Goal: Find specific page/section: Find specific page/section

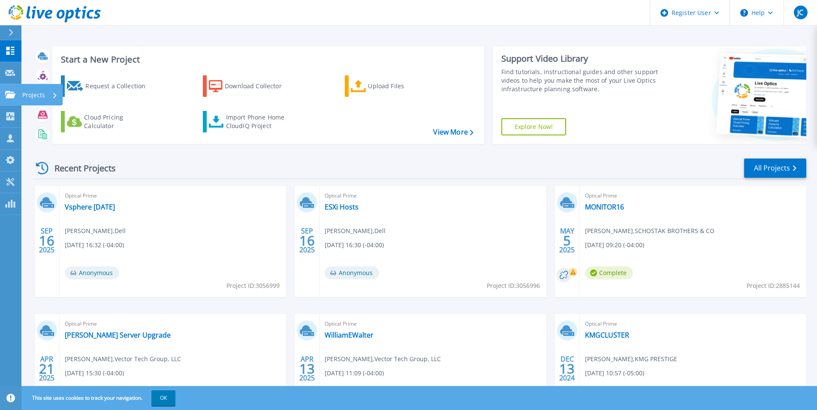
click at [8, 94] on icon at bounding box center [10, 94] width 10 height 7
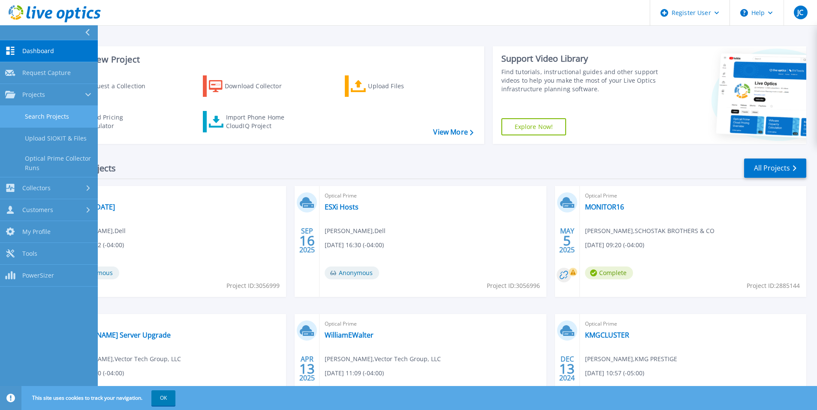
click at [63, 120] on link "Search Projects" at bounding box center [49, 117] width 98 height 22
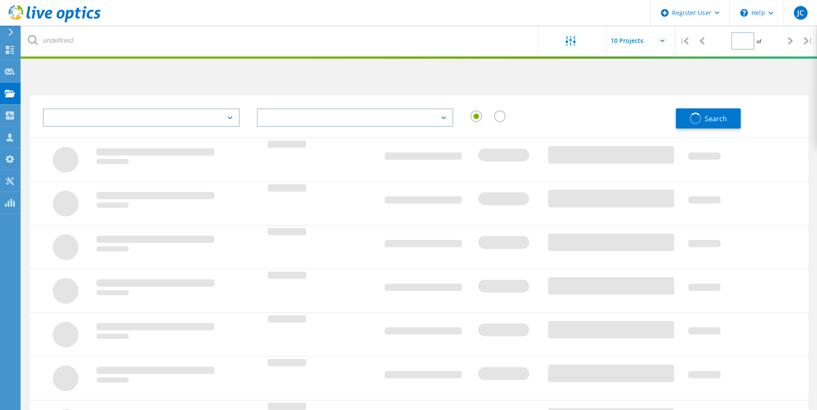
type input "1"
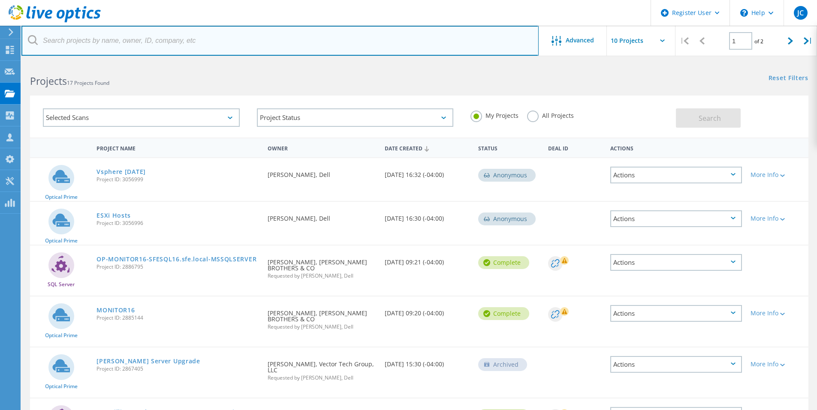
click at [208, 33] on input "text" at bounding box center [279, 41] width 517 height 30
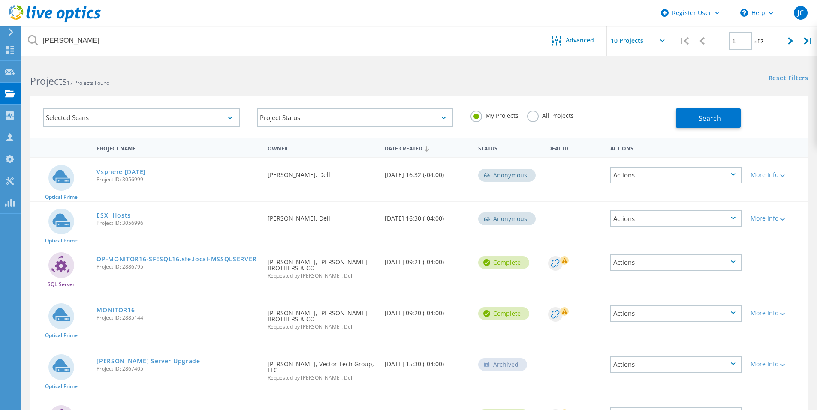
click at [549, 119] on label "All Projects" at bounding box center [550, 115] width 47 height 8
click at [0, 0] on input "All Projects" at bounding box center [0, 0] width 0 height 0
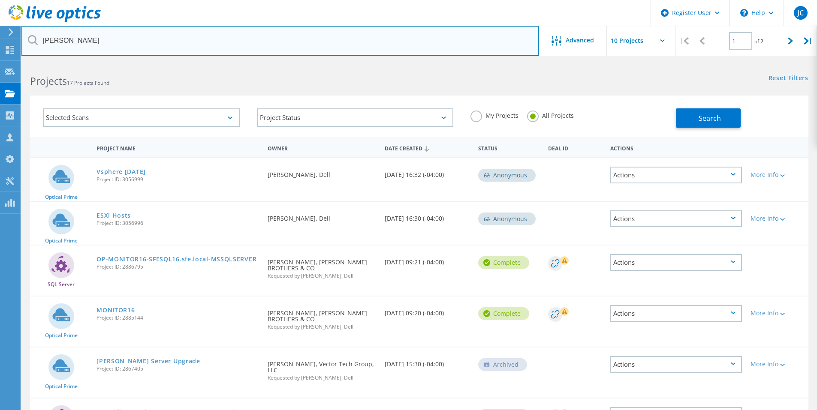
click at [344, 43] on input "tina" at bounding box center [279, 41] width 517 height 30
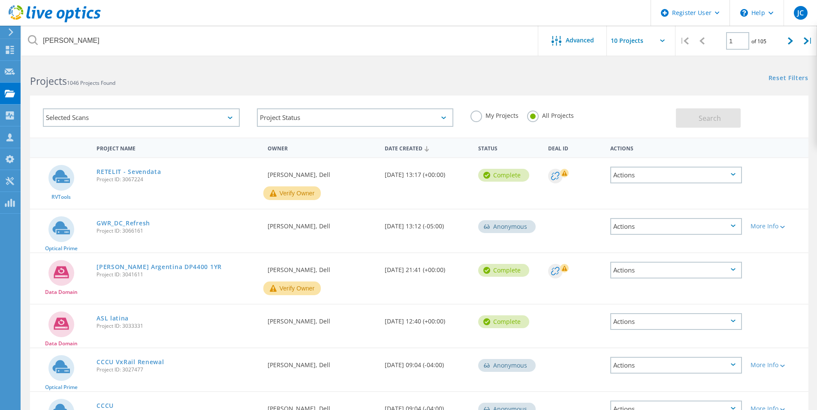
drag, startPoint x: 134, startPoint y: 114, endPoint x: 231, endPoint y: 116, distance: 96.9
click at [135, 114] on div "Selected Scans" at bounding box center [141, 117] width 197 height 18
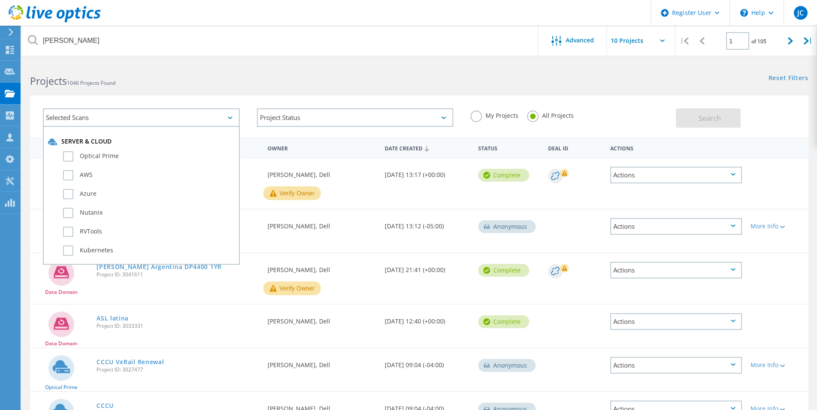
click at [129, 23] on header "Register User \n Help Explore Helpful Articles Contact Support JC Dell User Jus…" at bounding box center [408, 13] width 817 height 26
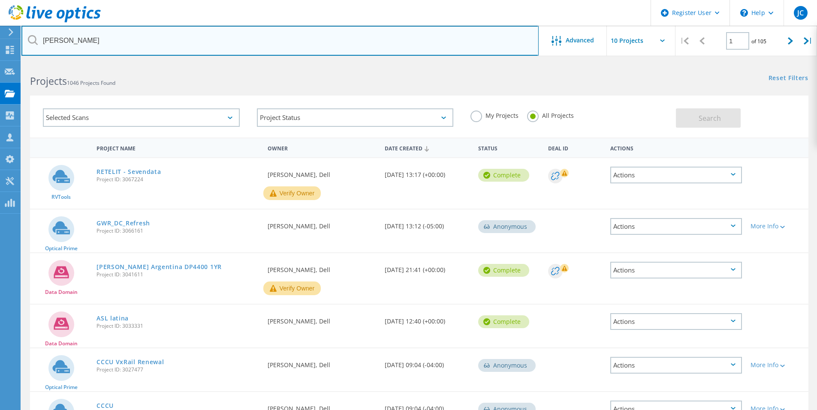
click at [133, 35] on input "tina" at bounding box center [279, 41] width 517 height 30
type input "tina spolem"
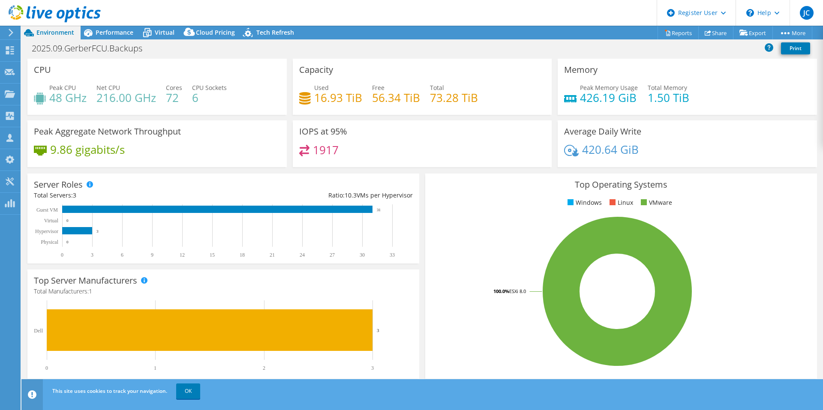
select select "USD"
click at [192, 390] on link "OK" at bounding box center [188, 391] width 24 height 15
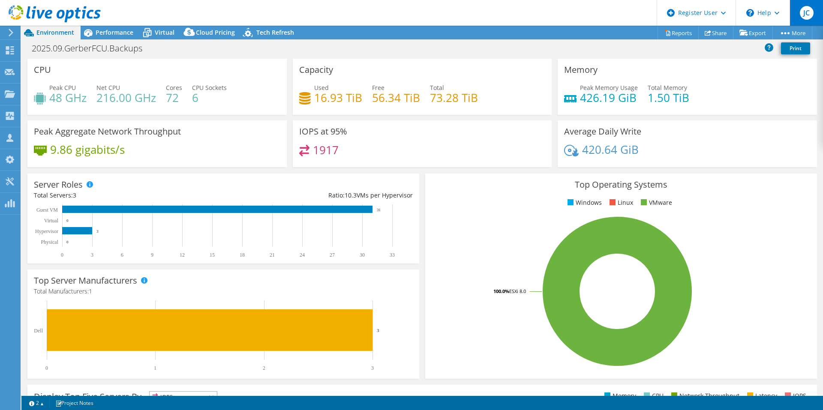
click at [823, 9] on div "JC" at bounding box center [806, 13] width 33 height 26
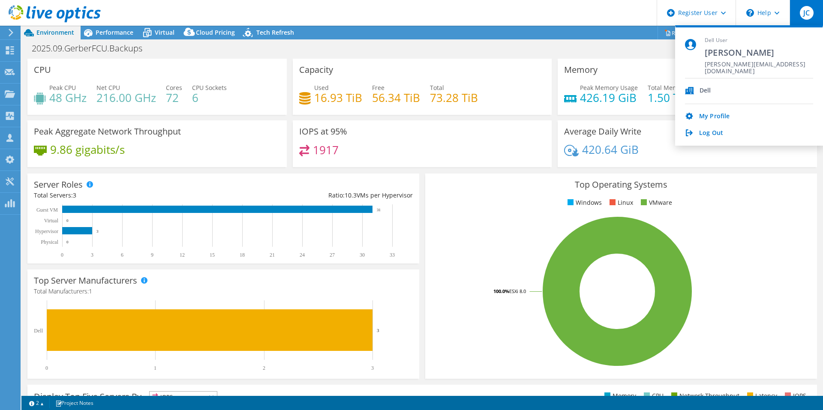
click at [548, 44] on div "2025.09.GerberFCU.Backups Print" at bounding box center [422, 48] width 802 height 16
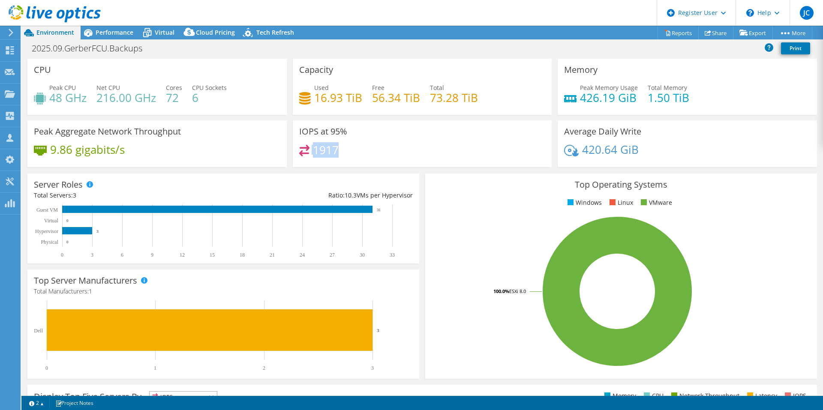
drag, startPoint x: 341, startPoint y: 153, endPoint x: 299, endPoint y: 146, distance: 42.1
click at [299, 146] on div "1917" at bounding box center [422, 154] width 246 height 18
click at [106, 76] on div "CPU Peak CPU 48 GHz Net CPU 216.00 GHz Cores 72 CPU Sockets 6" at bounding box center [156, 87] width 259 height 56
click at [114, 34] on span "Performance" at bounding box center [115, 32] width 38 height 8
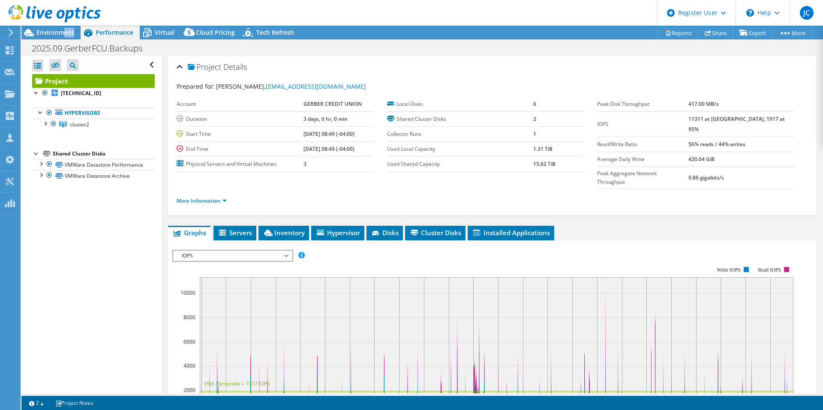
drag, startPoint x: 75, startPoint y: 35, endPoint x: 80, endPoint y: 35, distance: 5.1
click at [80, 35] on div "Environment" at bounding box center [50, 33] width 59 height 14
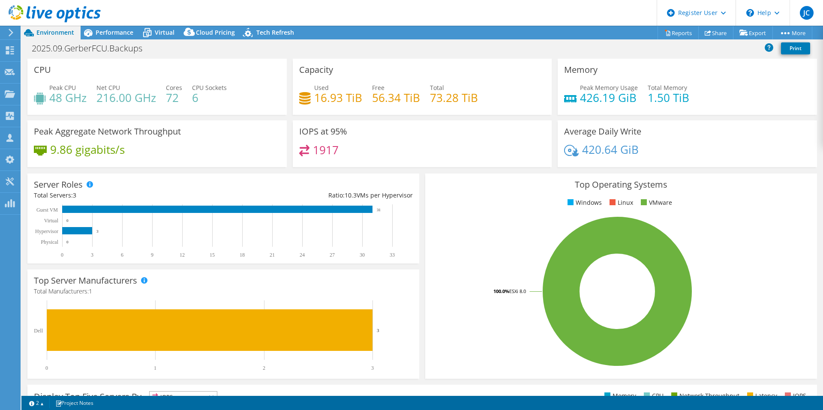
click at [426, 172] on div "Top Operating Systems Windows Linux VMware 100.0% ESXi 8.0" at bounding box center [621, 276] width 398 height 211
